Goal: Task Accomplishment & Management: Complete application form

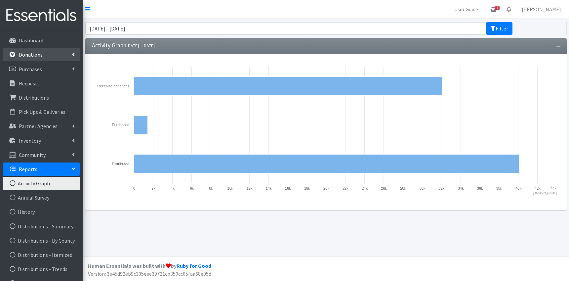
click at [33, 54] on p "Donations" at bounding box center [31, 54] width 24 height 7
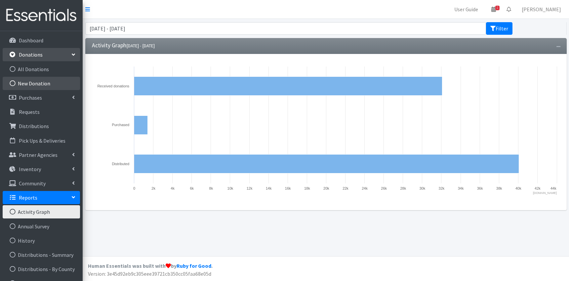
click at [42, 85] on link "New Donation" at bounding box center [41, 83] width 77 height 13
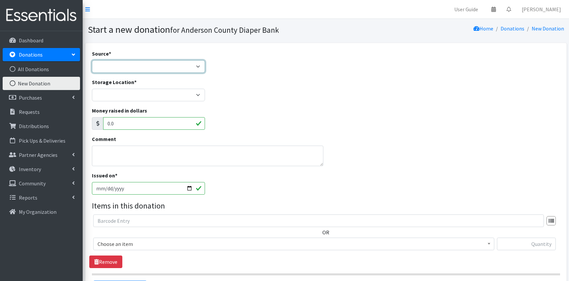
click at [92, 60] on select "Product Drive Manufacturer Donation Site Misc. Donation" at bounding box center [148, 66] width 113 height 13
select select "Donation Site"
click option "Donation Site" at bounding box center [0, 0] width 0 height 0
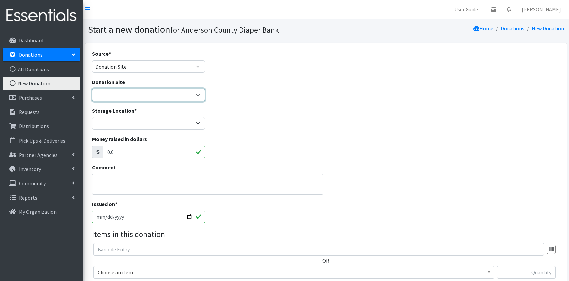
click at [92, 89] on select "AIM Anderson Pregnancy Care Divine Hospice Homeland Park Primary Hope Fellowshi…" at bounding box center [148, 95] width 113 height 13
select select "827"
click option "HOPE Missions of the Upstate" at bounding box center [0, 0] width 0 height 0
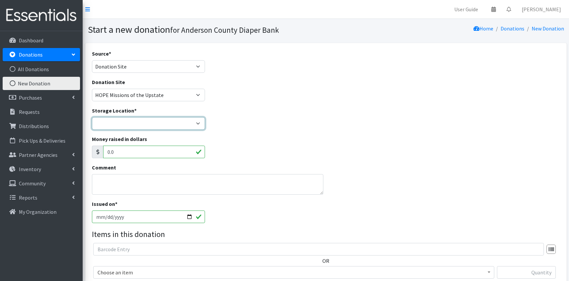
click at [92, 117] on select "ACDB Main Storage Anderson Pregnancy Care NewSpring Collection United Way Zoe's…" at bounding box center [148, 123] width 113 height 13
select select "283"
click option "ACDB Main Storage" at bounding box center [0, 0] width 0 height 0
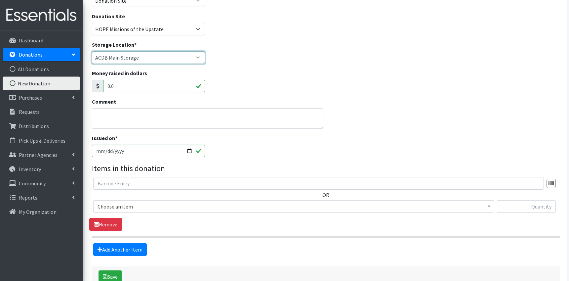
scroll to position [109, 0]
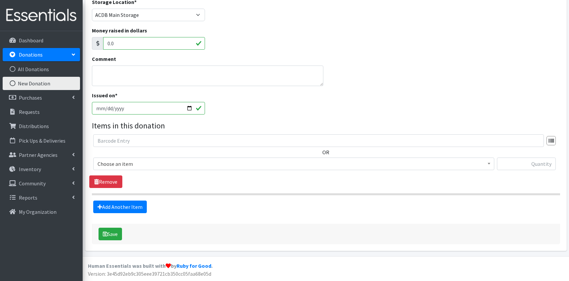
click at [233, 163] on span "Choose an item" at bounding box center [294, 163] width 393 height 9
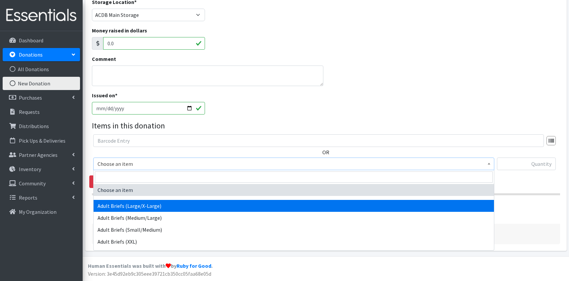
select select "9746"
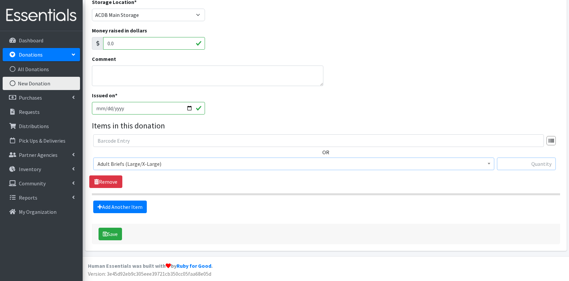
click at [531, 164] on input "text" at bounding box center [526, 164] width 59 height 13
type input "360"
click at [123, 207] on link "Add Another Item" at bounding box center [120, 207] width 54 height 13
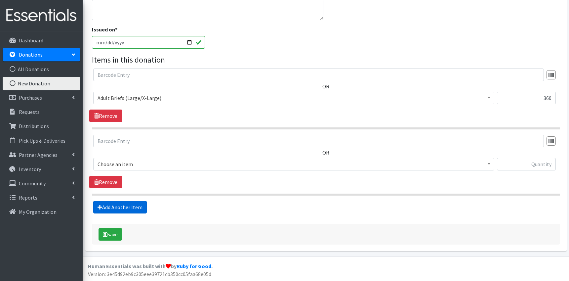
scroll to position [175, 0]
click at [545, 165] on input "text" at bounding box center [526, 164] width 59 height 13
type input "384"
click at [131, 209] on link "Add Another Item" at bounding box center [120, 207] width 54 height 13
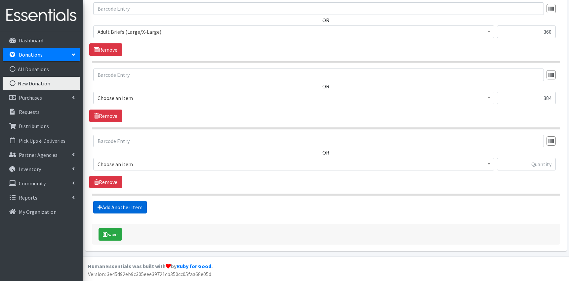
scroll to position [241, 0]
click at [129, 163] on span "Choose an item" at bounding box center [294, 163] width 393 height 9
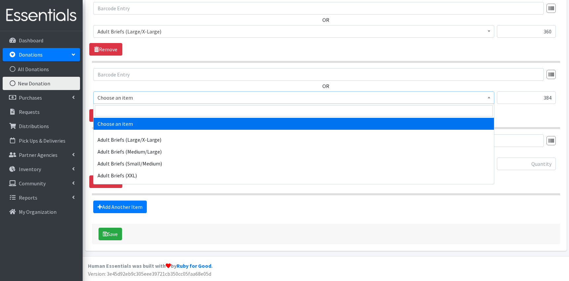
click at [166, 99] on span "Choose an item" at bounding box center [294, 97] width 393 height 9
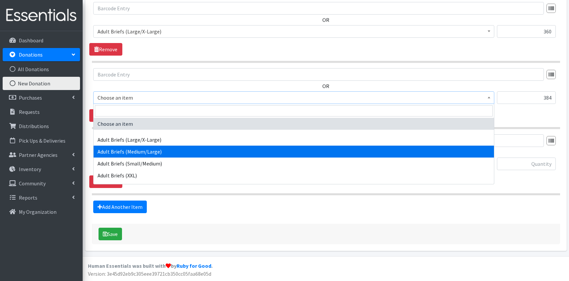
select select "9749"
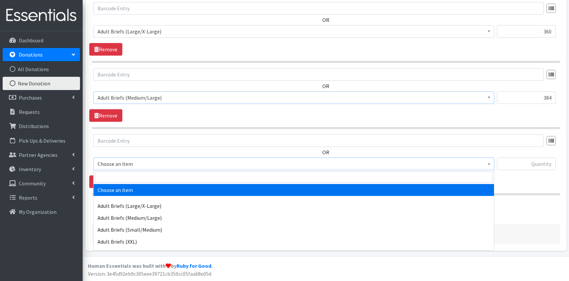
click at [132, 167] on span "Choose an item" at bounding box center [294, 163] width 393 height 9
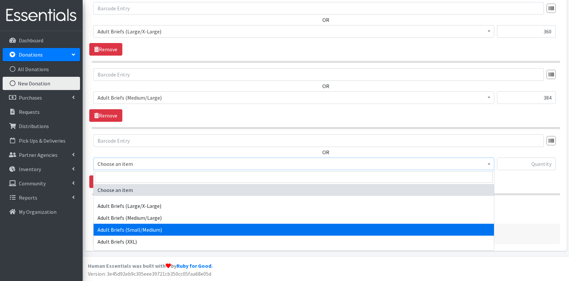
select select "9747"
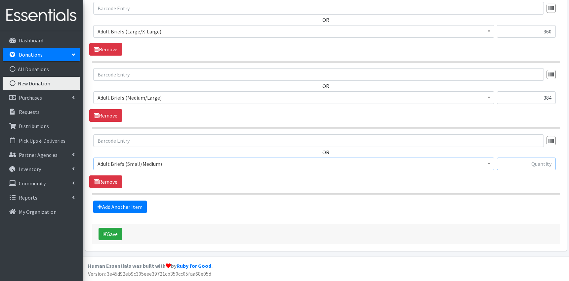
click at [531, 163] on input "text" at bounding box center [526, 164] width 59 height 13
click at [540, 166] on input "text" at bounding box center [526, 164] width 59 height 13
type input "616"
click at [106, 231] on icon "submit" at bounding box center [105, 233] width 5 height 5
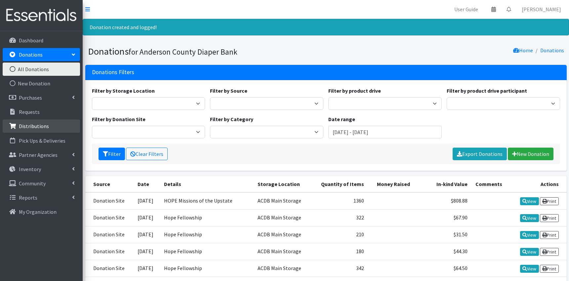
click at [28, 126] on p "Distributions" at bounding box center [34, 126] width 30 height 7
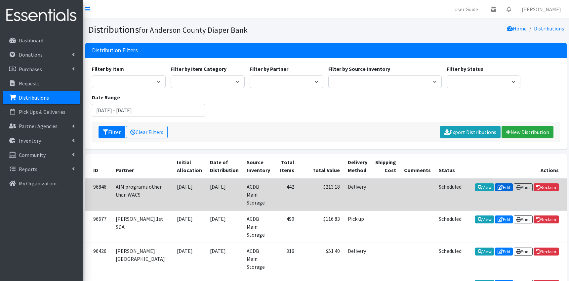
click at [500, 190] on link "Edit" at bounding box center [504, 187] width 18 height 8
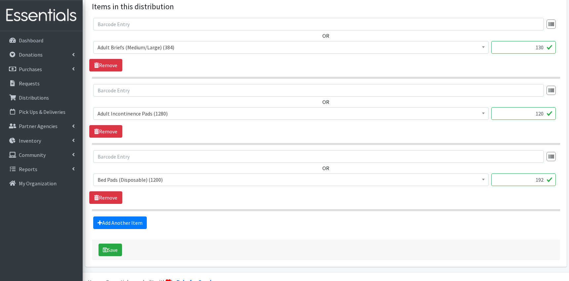
scroll to position [278, 0]
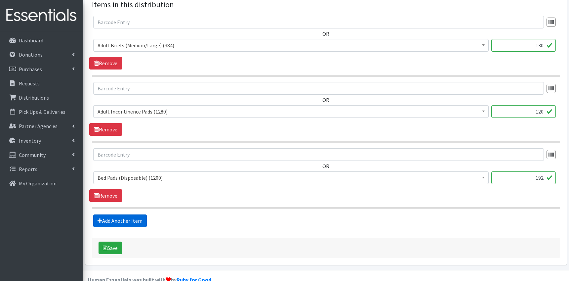
click at [106, 221] on link "Add Another Item" at bounding box center [120, 220] width 54 height 13
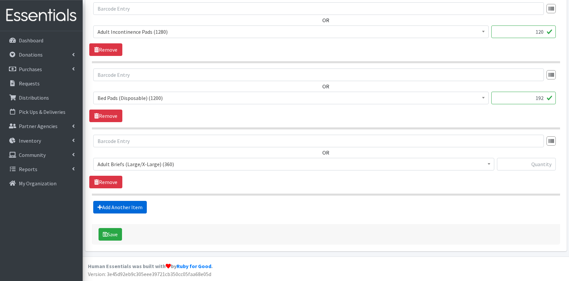
scroll to position [358, 0]
click at [529, 163] on input "text" at bounding box center [526, 164] width 59 height 13
type input "60"
click at [127, 208] on link "Add Another Item" at bounding box center [120, 207] width 54 height 13
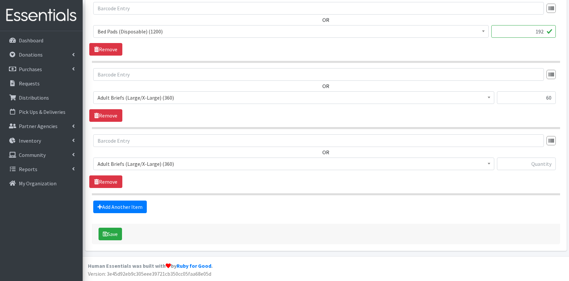
click at [163, 167] on span "Adult Briefs (Large/X-Large) (360)" at bounding box center [294, 163] width 393 height 9
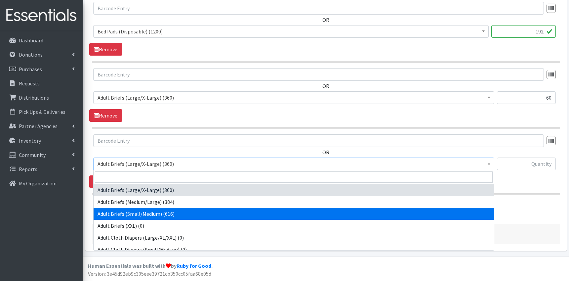
select select "9747"
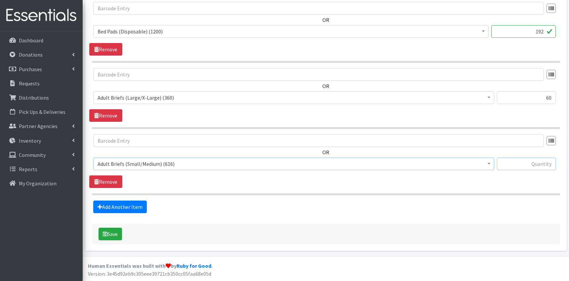
click at [522, 164] on input "text" at bounding box center [526, 164] width 59 height 13
type input "88"
click at [116, 233] on button "Save" at bounding box center [110, 234] width 23 height 13
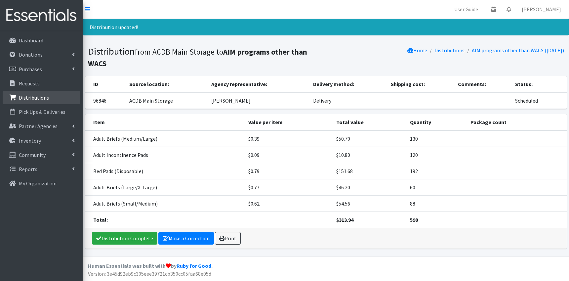
click at [43, 101] on p "Distributions" at bounding box center [34, 97] width 30 height 7
